Goal: Check status

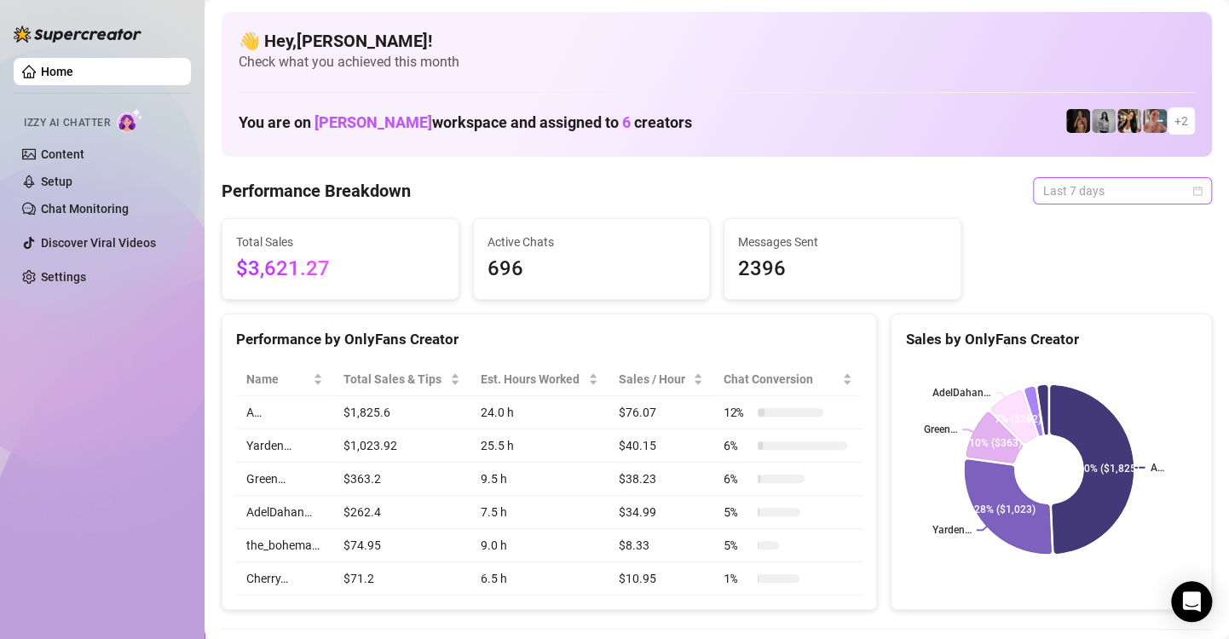
click at [1186, 181] on span "Last 7 days" at bounding box center [1122, 191] width 159 height 26
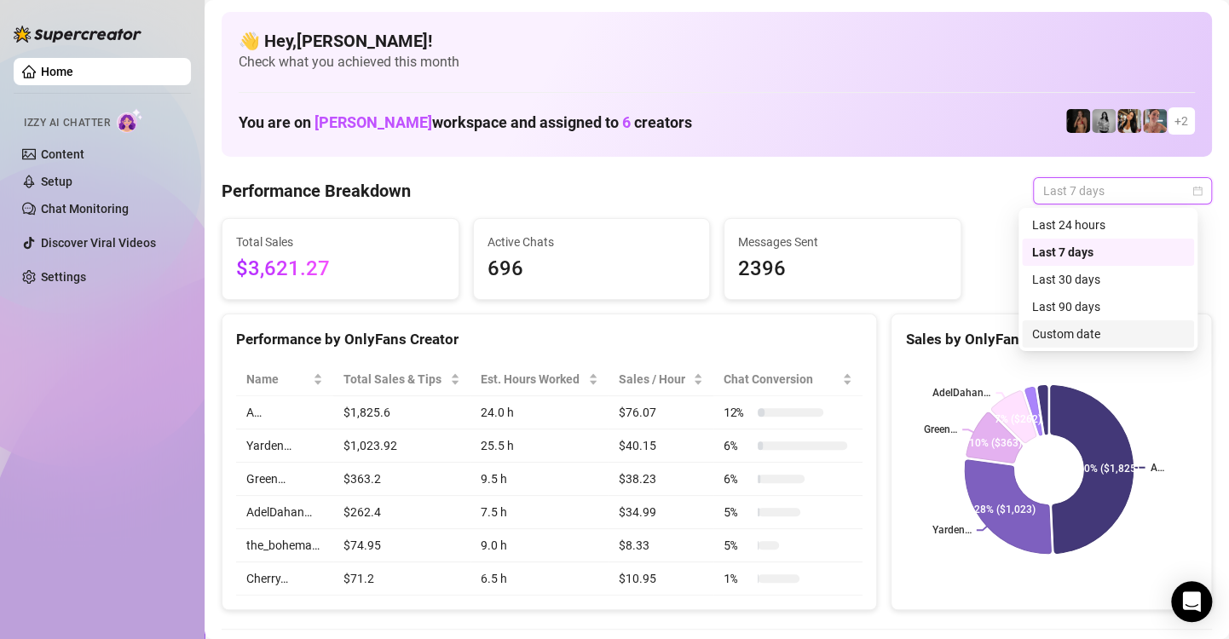
click at [1128, 343] on div "Custom date" at bounding box center [1108, 334] width 152 height 19
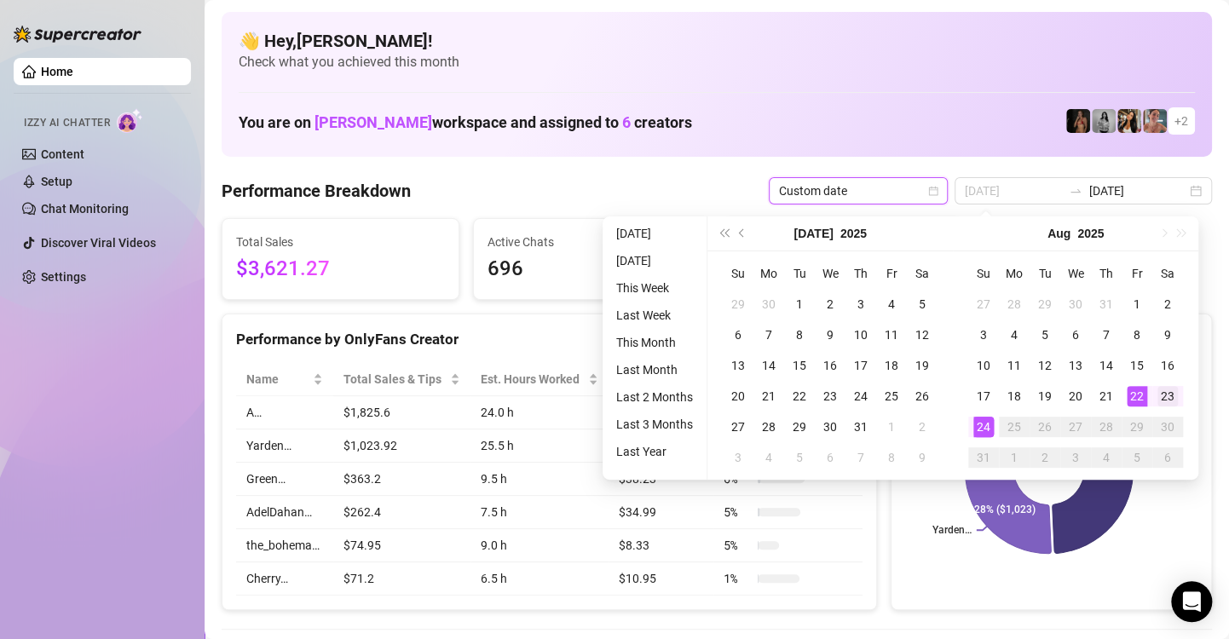
type input "[DATE]"
click at [1161, 391] on div "23" at bounding box center [1168, 396] width 20 height 20
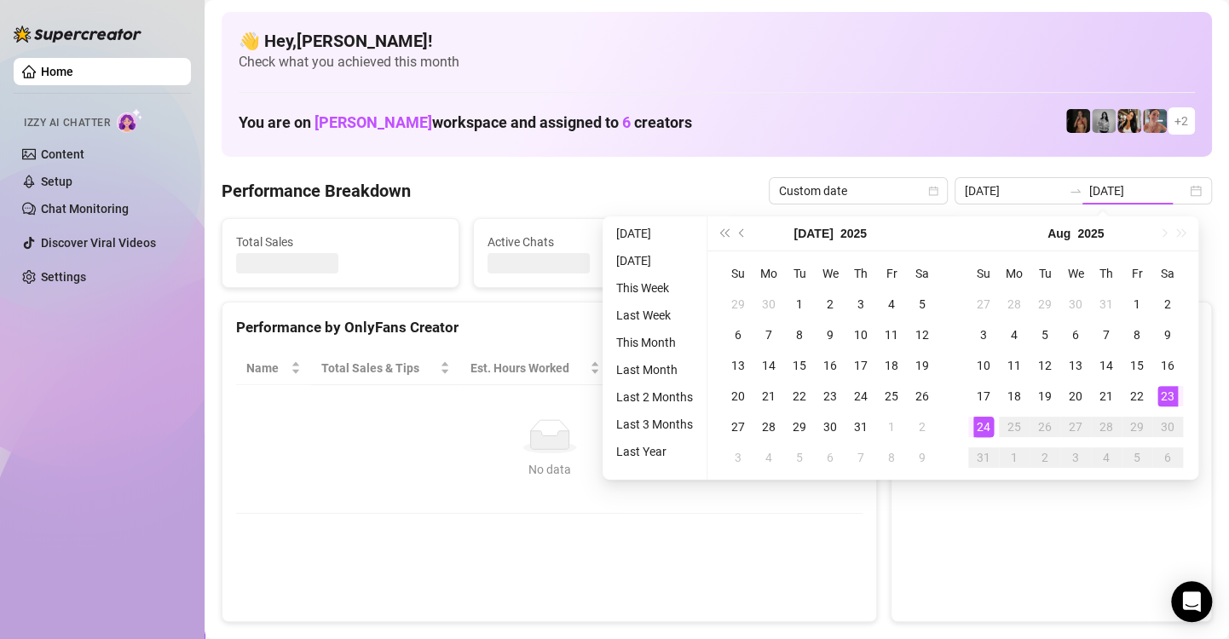
type input "[DATE]"
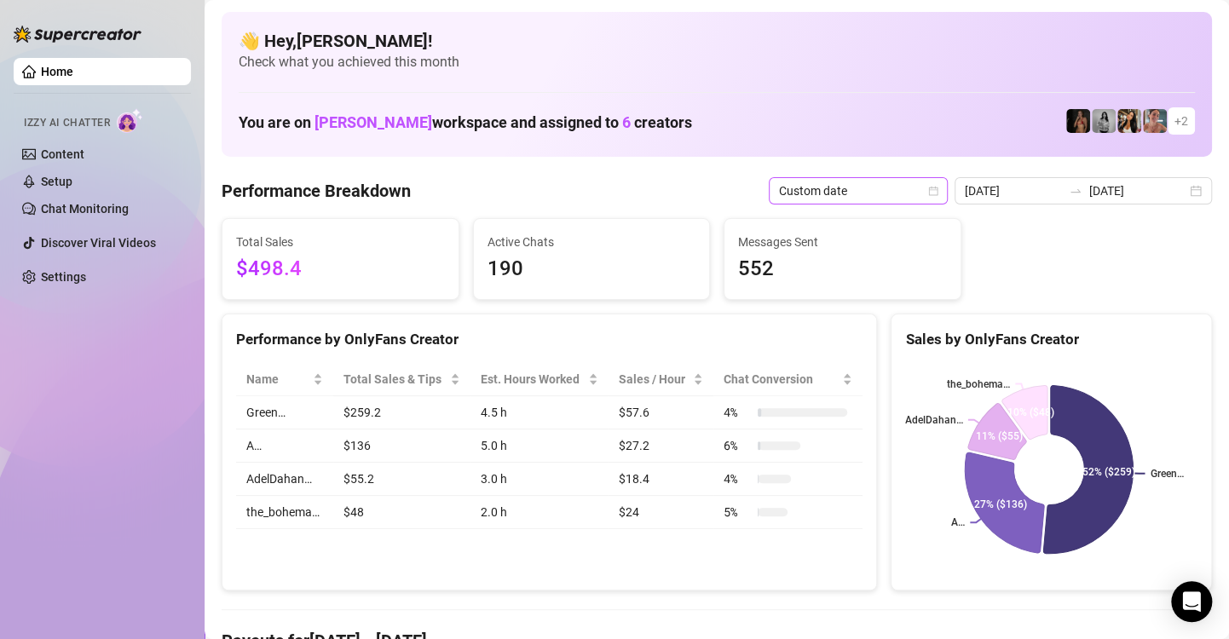
click at [933, 194] on icon "calendar" at bounding box center [933, 191] width 10 height 10
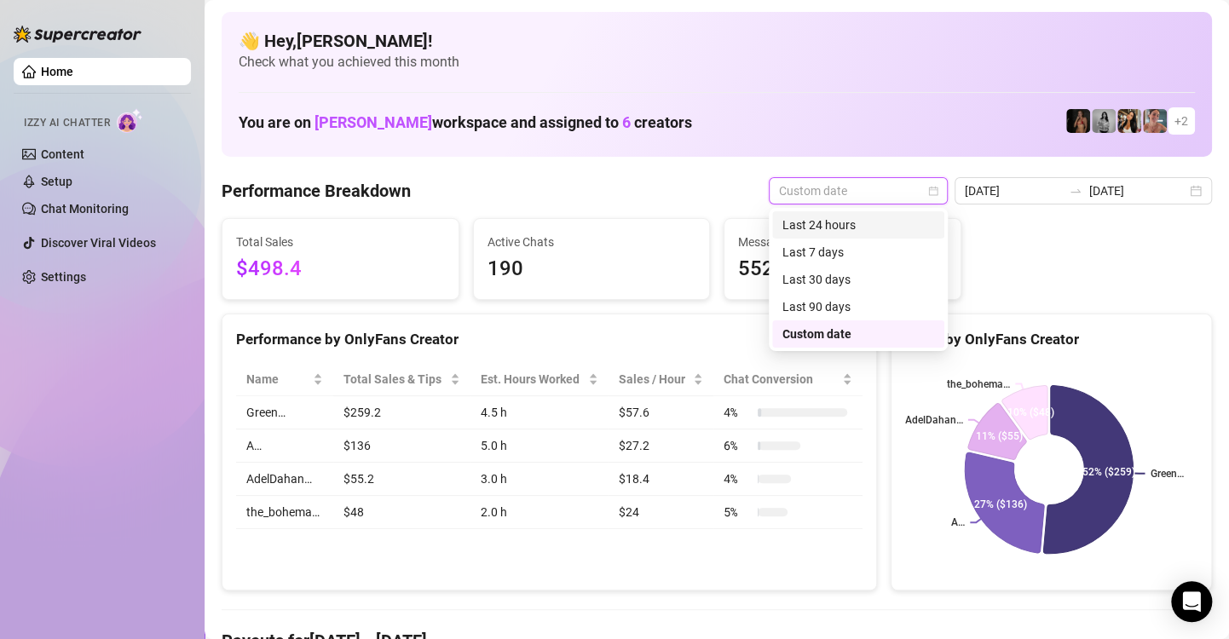
click at [910, 225] on div "Last 24 hours" at bounding box center [859, 225] width 152 height 19
